Goal: Transaction & Acquisition: Purchase product/service

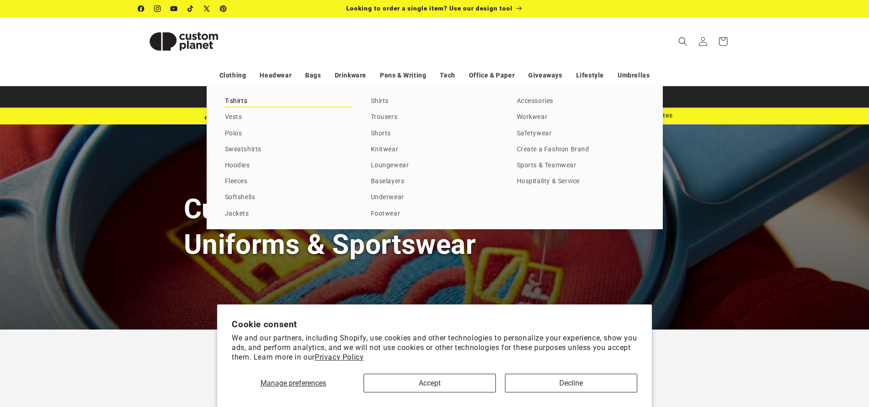
click at [242, 103] on link "T-shirts" at bounding box center [289, 101] width 128 height 12
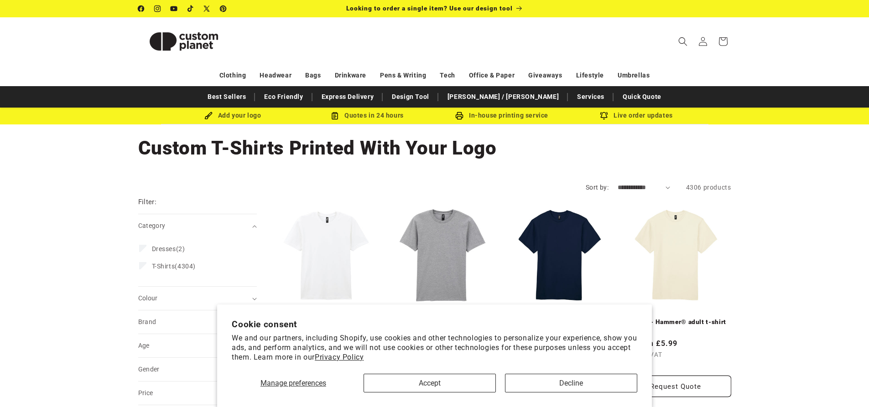
scroll to position [26, 0]
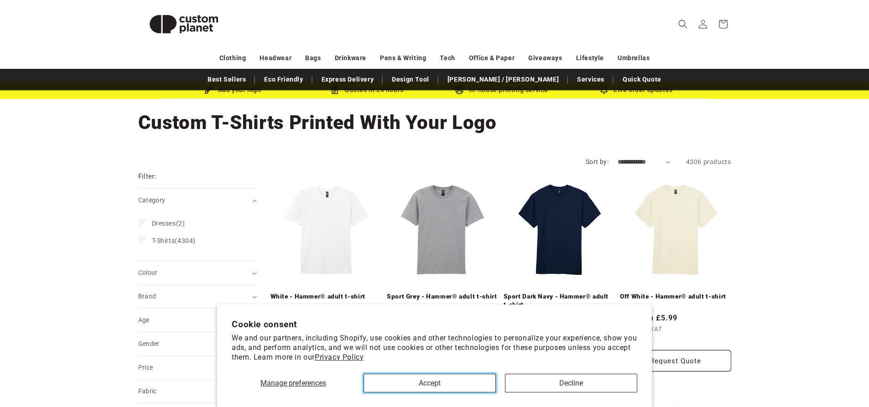
click at [445, 391] on button "Accept" at bounding box center [429, 383] width 132 height 19
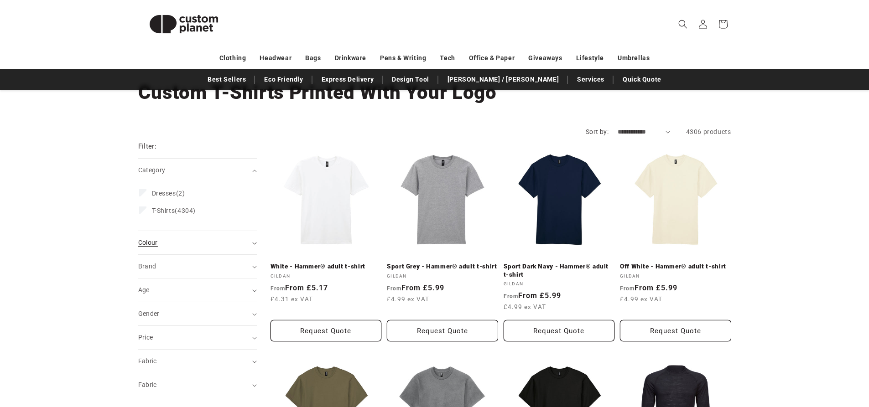
scroll to position [56, 0]
click at [187, 242] on div "Colour (0)" at bounding box center [193, 243] width 111 height 10
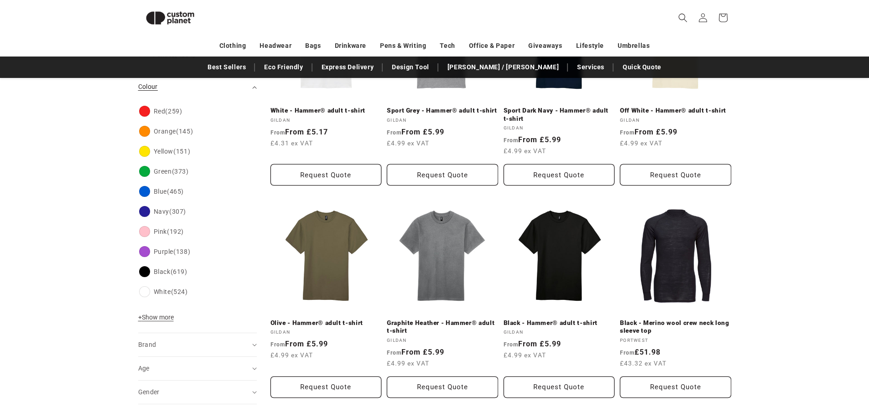
scroll to position [202, 0]
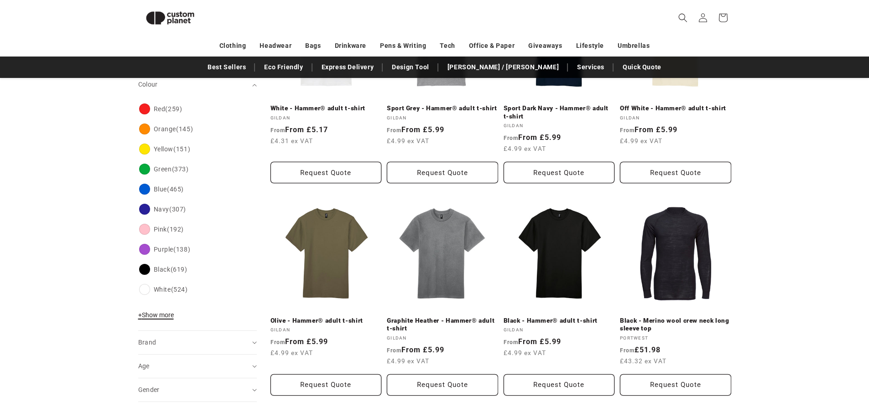
click at [161, 319] on button "+ Show more - Show less" at bounding box center [157, 317] width 38 height 13
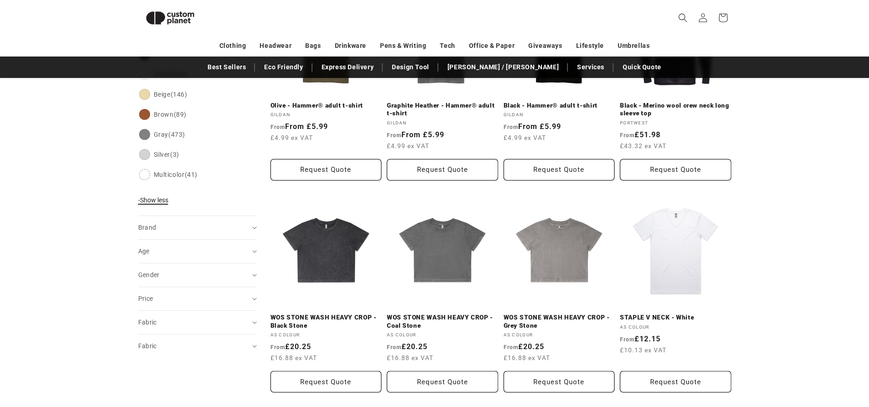
scroll to position [417, 0]
click at [165, 319] on div "Fabric (0)" at bounding box center [193, 322] width 111 height 10
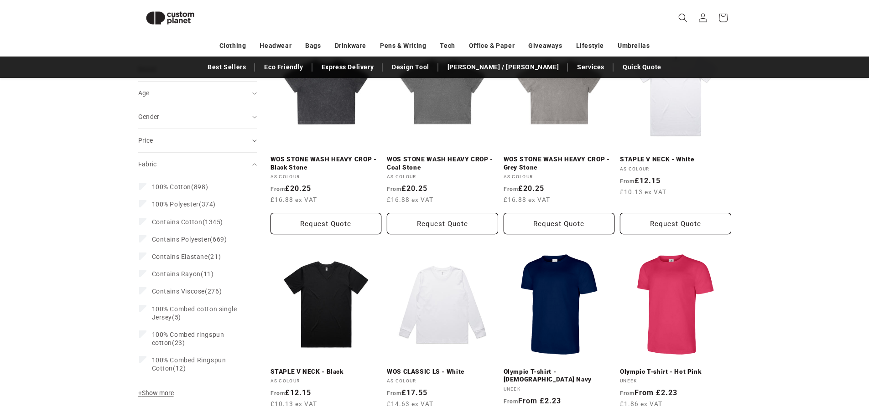
scroll to position [621, 0]
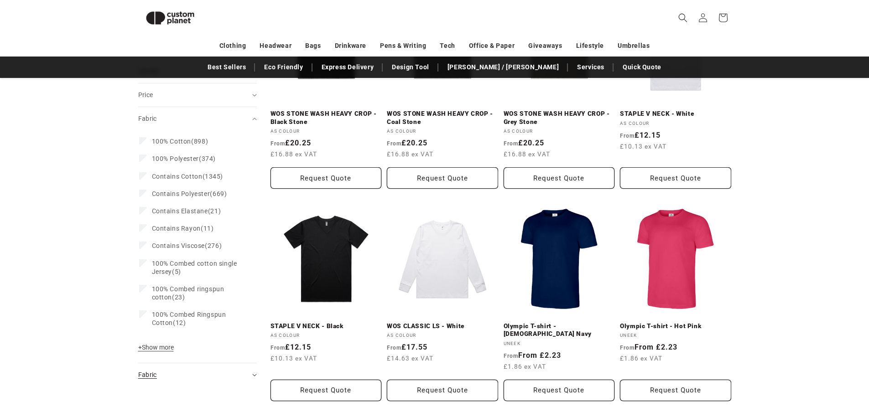
click at [189, 373] on div "Fabric (0)" at bounding box center [193, 375] width 111 height 10
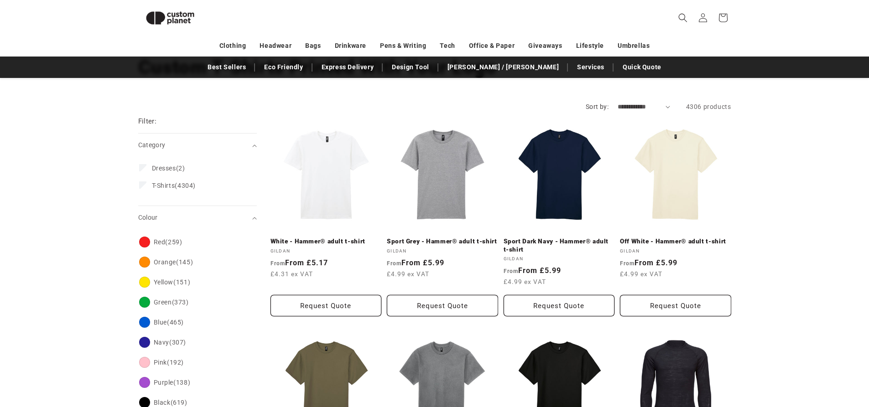
scroll to position [0, 0]
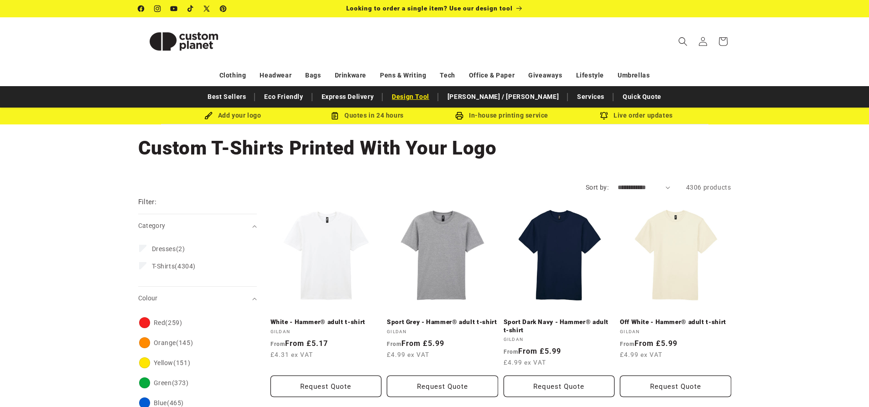
click at [424, 96] on link "Design Tool" at bounding box center [410, 97] width 47 height 16
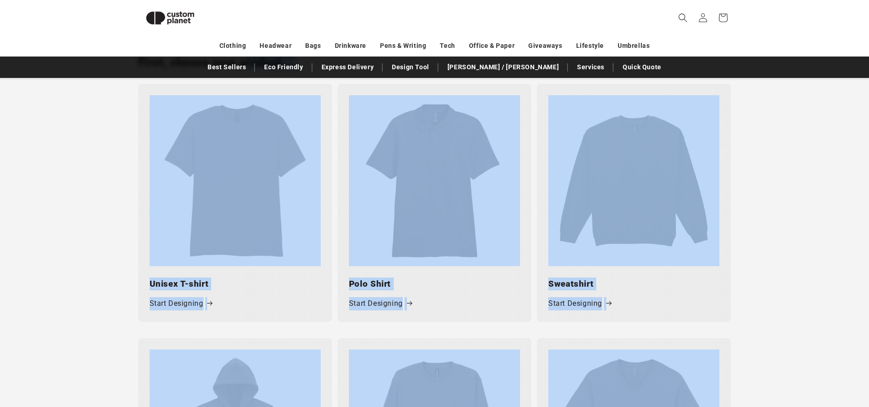
scroll to position [437, 0]
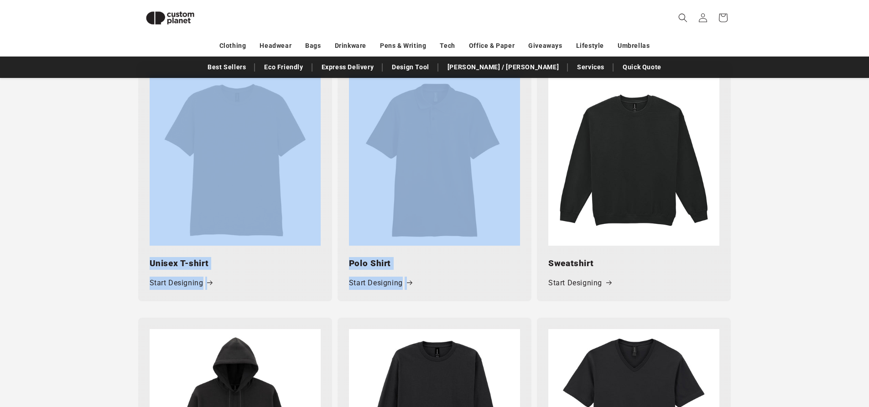
drag, startPoint x: 184, startPoint y: 188, endPoint x: 874, endPoint y: 172, distance: 690.2
click at [814, 133] on div "First, choose your product... Unisex T-shirt Start Designing Polo Shirt Start D…" at bounding box center [434, 167] width 869 height 299
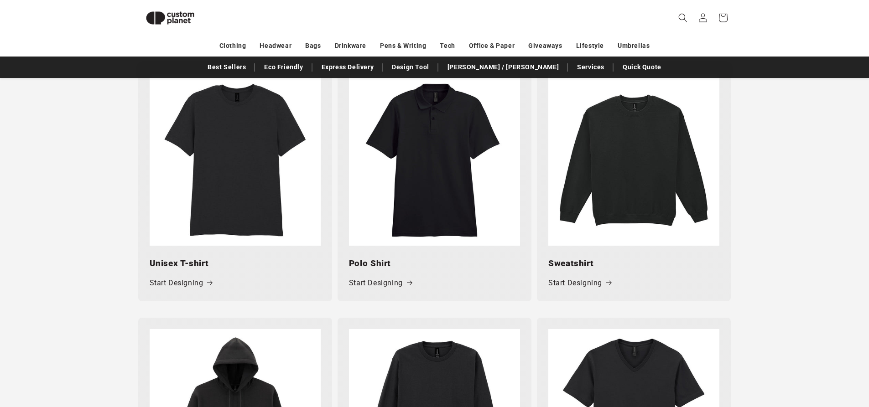
click at [856, 99] on div "First, choose your product... Unisex T-shirt Start Designing Polo Shirt Start D…" at bounding box center [434, 167] width 869 height 299
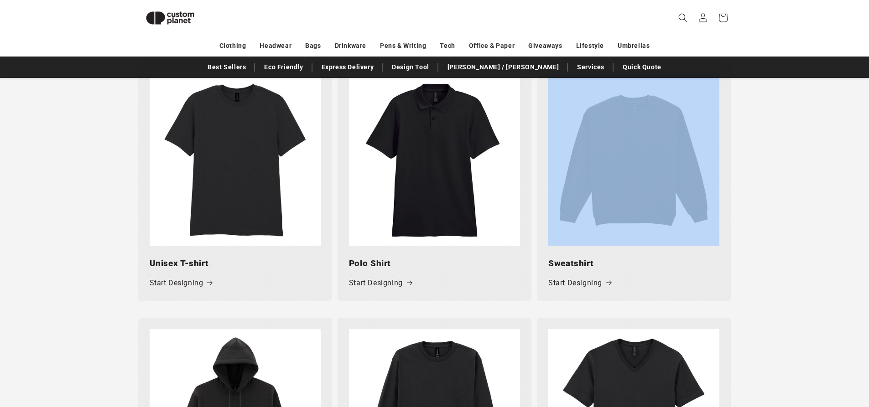
click at [856, 99] on div "First, choose your product... Unisex T-shirt Start Designing Polo Shirt Start D…" at bounding box center [434, 167] width 869 height 299
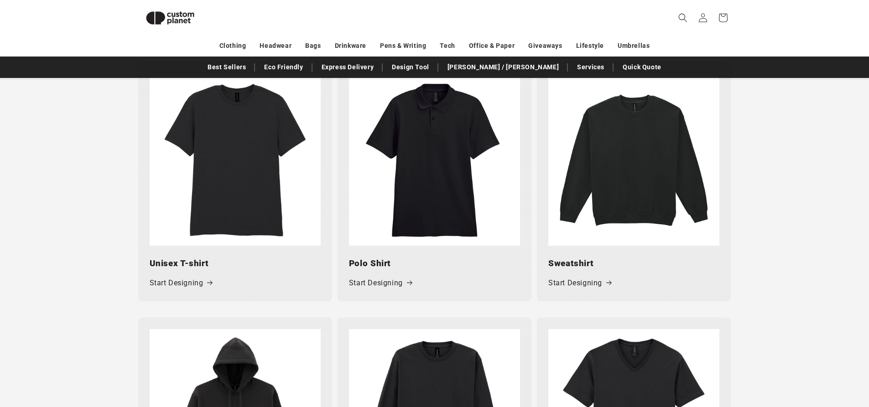
click at [798, 126] on div "First, choose your product... Unisex T-shirt Start Designing Polo Shirt Start D…" at bounding box center [434, 167] width 869 height 299
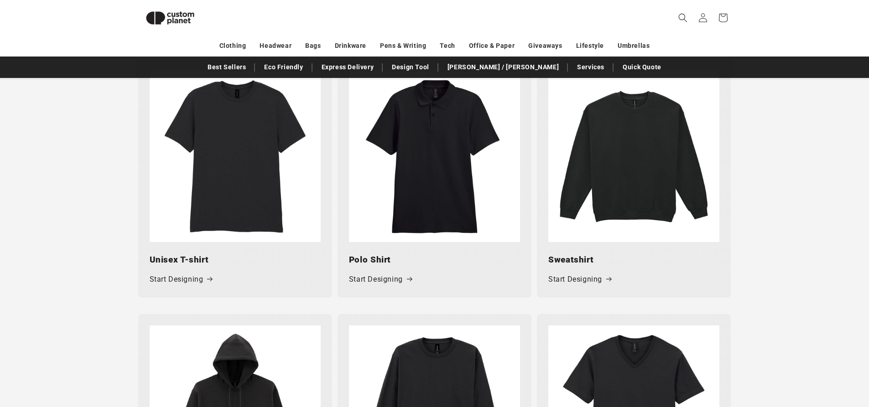
scroll to position [442, 0]
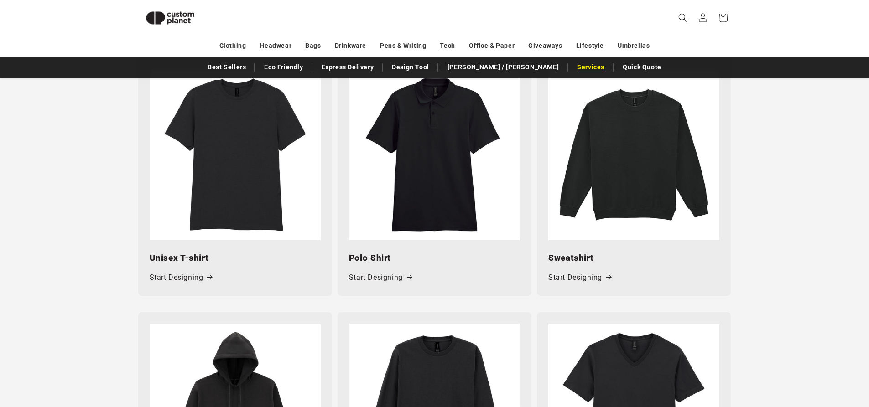
click at [572, 71] on link "Services" at bounding box center [590, 67] width 36 height 16
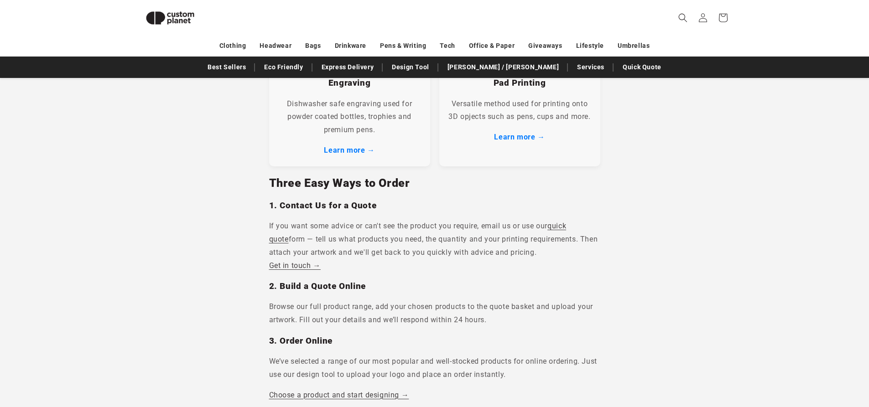
scroll to position [477, 0]
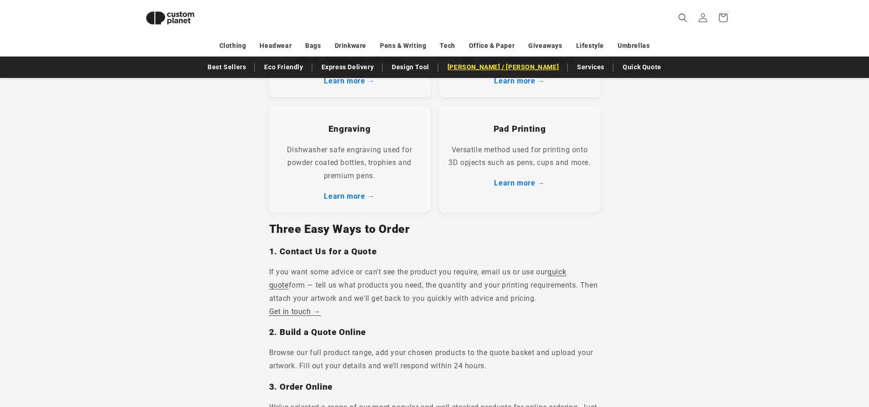
click at [490, 64] on link "[PERSON_NAME] / [PERSON_NAME]" at bounding box center [503, 67] width 120 height 16
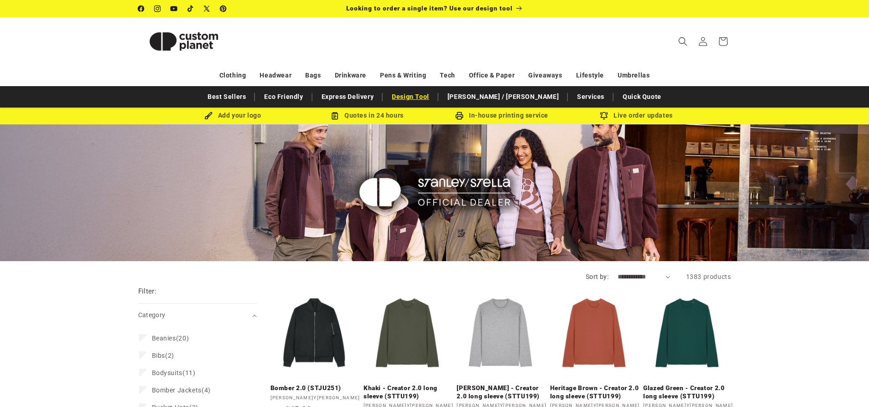
click at [434, 100] on link "Design Tool" at bounding box center [410, 97] width 47 height 16
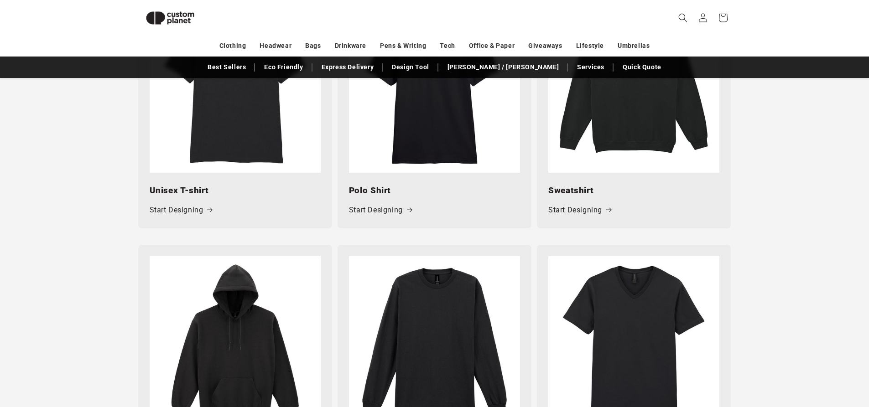
scroll to position [498, 0]
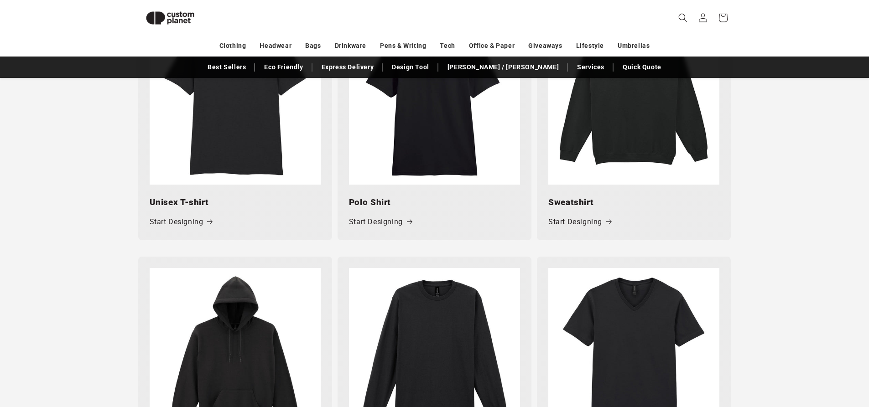
click at [240, 189] on div "Unisex T-shirt Start Designing" at bounding box center [235, 213] width 194 height 56
click at [195, 222] on link "Start Designing" at bounding box center [181, 222] width 63 height 13
